Goal: Task Accomplishment & Management: Use online tool/utility

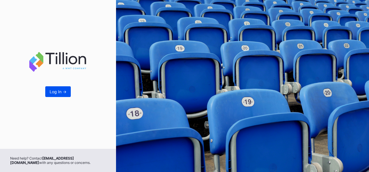
click at [60, 92] on div "Log In ->" at bounding box center [58, 91] width 17 height 5
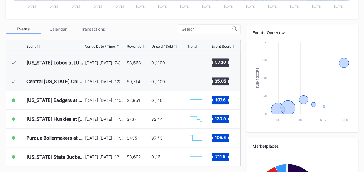
scroll to position [194, 0]
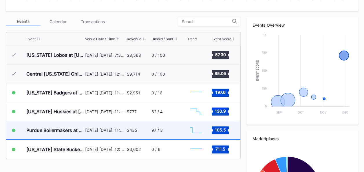
click at [159, 131] on div "97 / 3" at bounding box center [157, 130] width 11 height 5
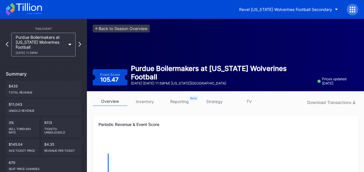
click at [218, 103] on link "strategy" at bounding box center [214, 101] width 35 height 9
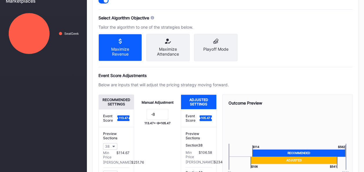
scroll to position [261, 0]
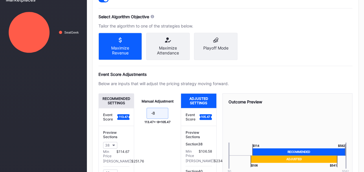
click at [157, 117] on input "-8" at bounding box center [158, 113] width 22 height 11
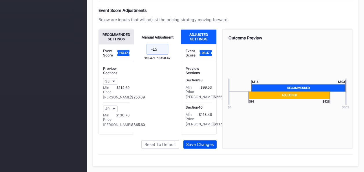
type input "-15"
click at [202, 146] on div "Save Changes" at bounding box center [200, 144] width 28 height 5
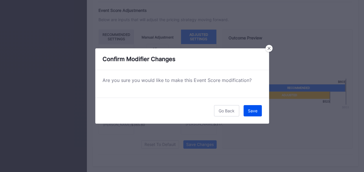
click at [258, 113] on button "Save" at bounding box center [253, 110] width 18 height 11
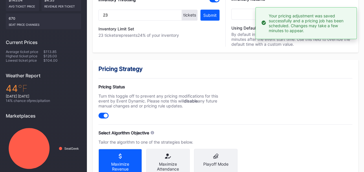
scroll to position [0, 0]
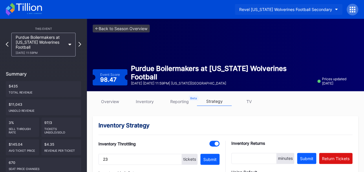
click at [338, 10] on icon "button" at bounding box center [336, 10] width 3 height 2
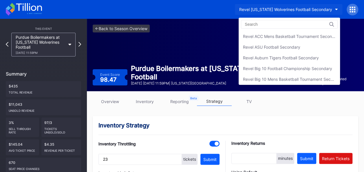
scroll to position [149, 0]
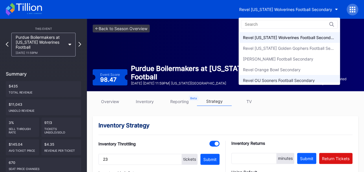
click at [288, 78] on div "Revel OU Sooners Football Secondary" at bounding box center [279, 80] width 72 height 5
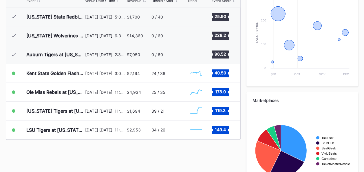
scroll to position [235, 0]
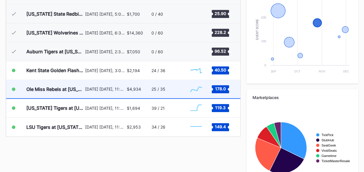
click at [152, 91] on div "25 / 35" at bounding box center [169, 89] width 34 height 18
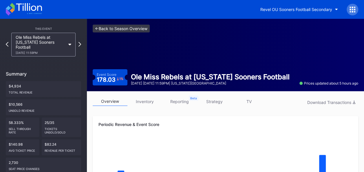
click at [101, 27] on link "<- Back to Season Overview" at bounding box center [121, 29] width 57 height 8
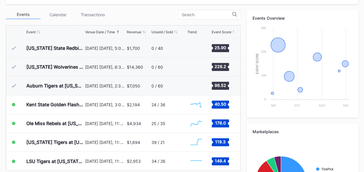
scroll to position [202, 0]
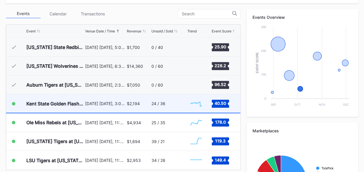
click at [163, 103] on div "24 / 36" at bounding box center [159, 103] width 14 height 5
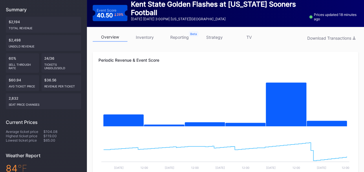
scroll to position [63, 0]
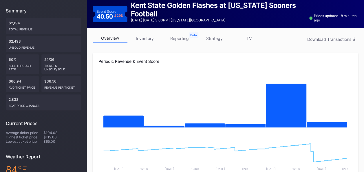
click at [147, 40] on link "inventory" at bounding box center [145, 38] width 35 height 9
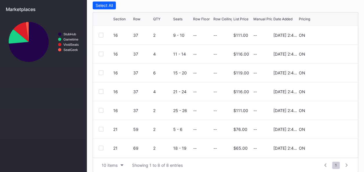
scroll to position [239, 0]
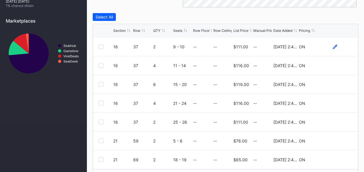
click at [333, 47] on icon at bounding box center [335, 46] width 4 height 4
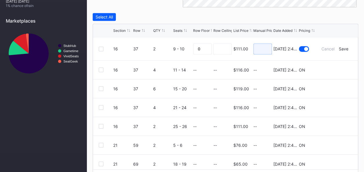
click at [261, 50] on input at bounding box center [263, 48] width 19 height 11
type input "85"
click at [339, 46] on div "Save" at bounding box center [344, 48] width 10 height 5
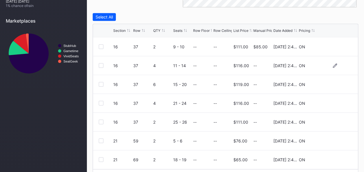
drag, startPoint x: 330, startPoint y: 65, endPoint x: 346, endPoint y: 61, distance: 16.6
click at [346, 61] on div "16 37 4 11 - 14 -- -- $116.00 -- [DATE] 2:49PM ON" at bounding box center [225, 65] width 265 height 19
click at [333, 65] on icon at bounding box center [335, 65] width 4 height 4
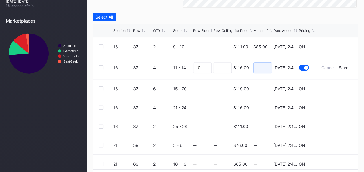
click at [260, 68] on input at bounding box center [263, 67] width 19 height 11
type input "89"
click at [339, 66] on div "Save" at bounding box center [344, 67] width 10 height 5
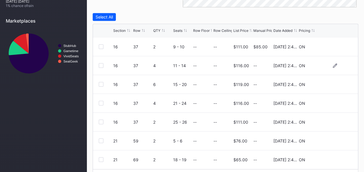
click at [337, 66] on div at bounding box center [335, 65] width 35 height 4
click at [333, 83] on icon at bounding box center [335, 84] width 4 height 4
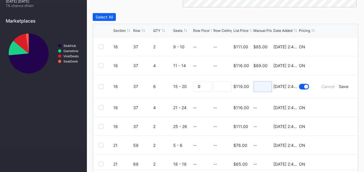
click at [257, 86] on input at bounding box center [263, 86] width 19 height 11
type input "91"
click at [340, 87] on div "Save" at bounding box center [344, 86] width 10 height 5
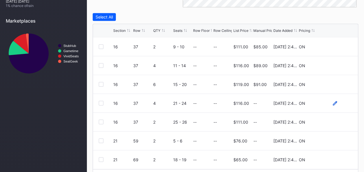
click at [333, 103] on icon at bounding box center [335, 103] width 4 height 4
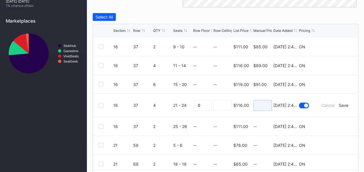
click at [259, 106] on input at bounding box center [263, 105] width 19 height 11
type input "87"
click at [341, 104] on div "Save" at bounding box center [344, 105] width 10 height 5
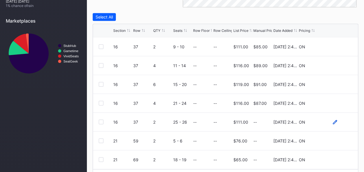
click at [333, 121] on icon at bounding box center [335, 122] width 4 height 4
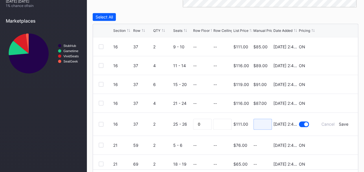
click at [254, 122] on input at bounding box center [263, 124] width 19 height 11
type input "83"
click at [342, 122] on div "Save" at bounding box center [344, 124] width 10 height 5
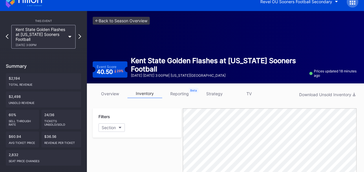
scroll to position [0, 0]
